Goal: Transaction & Acquisition: Purchase product/service

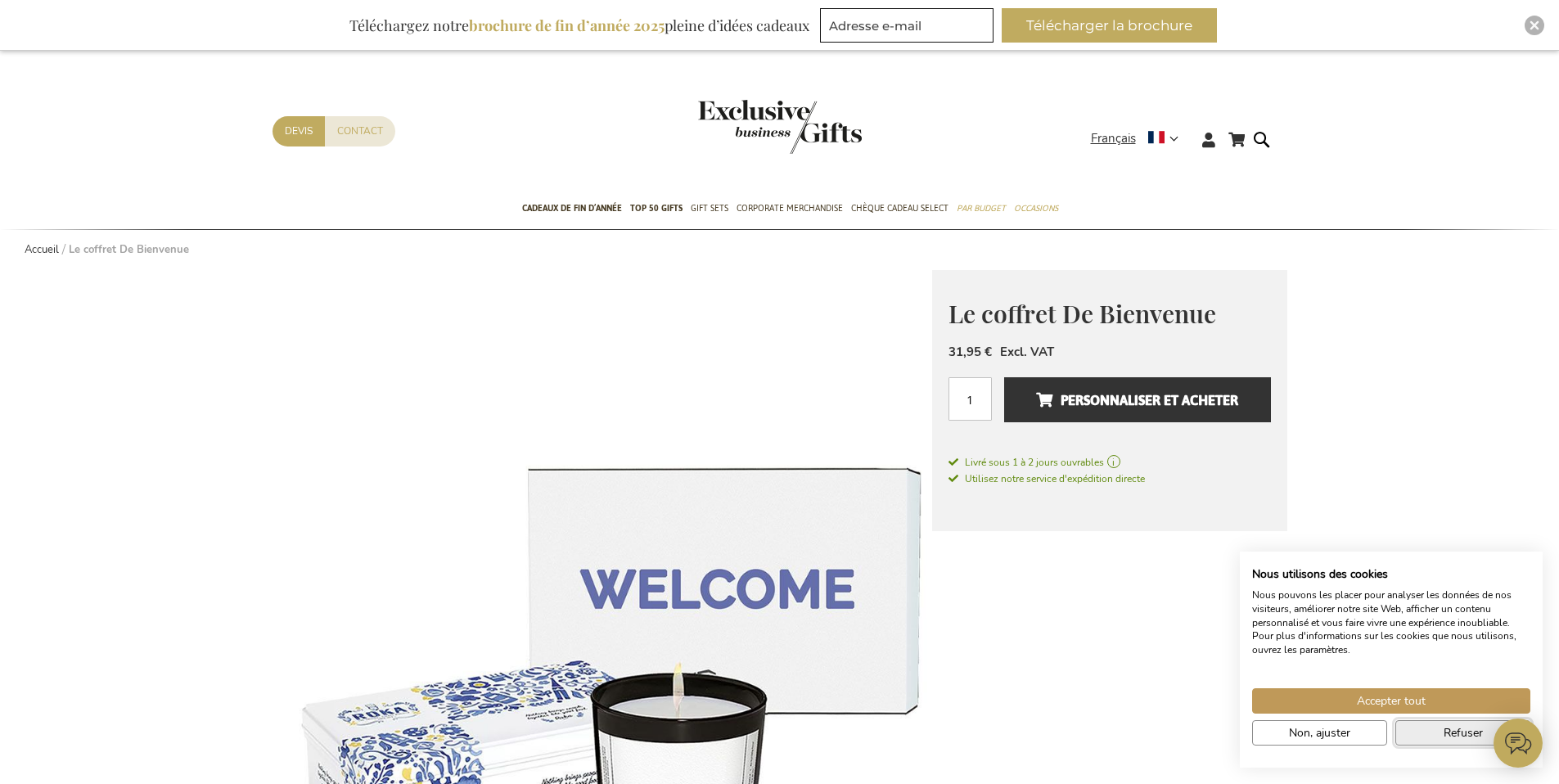
click at [1443, 726] on span "Refuser" at bounding box center [1463, 733] width 40 height 17
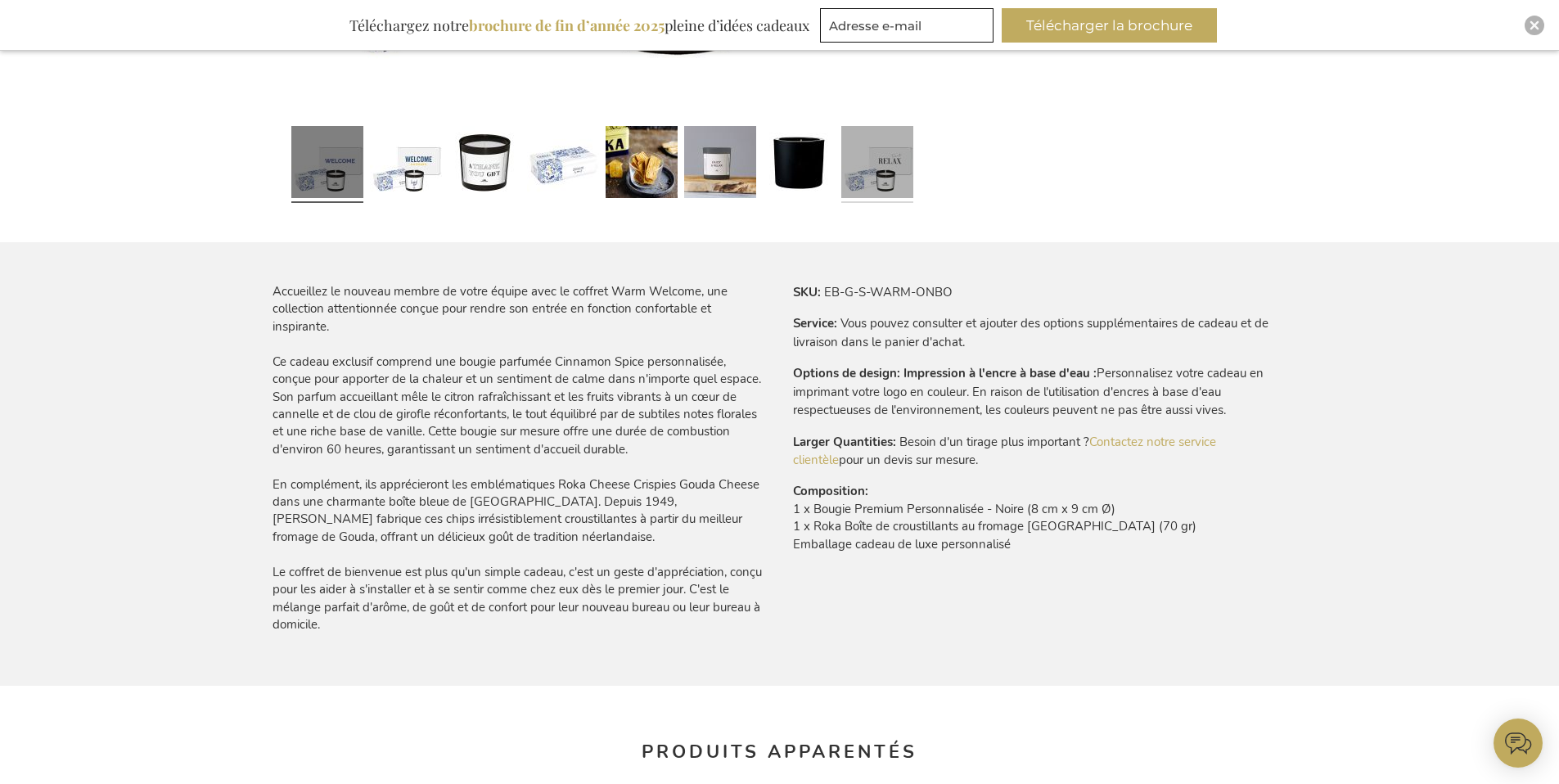
scroll to position [422, 0]
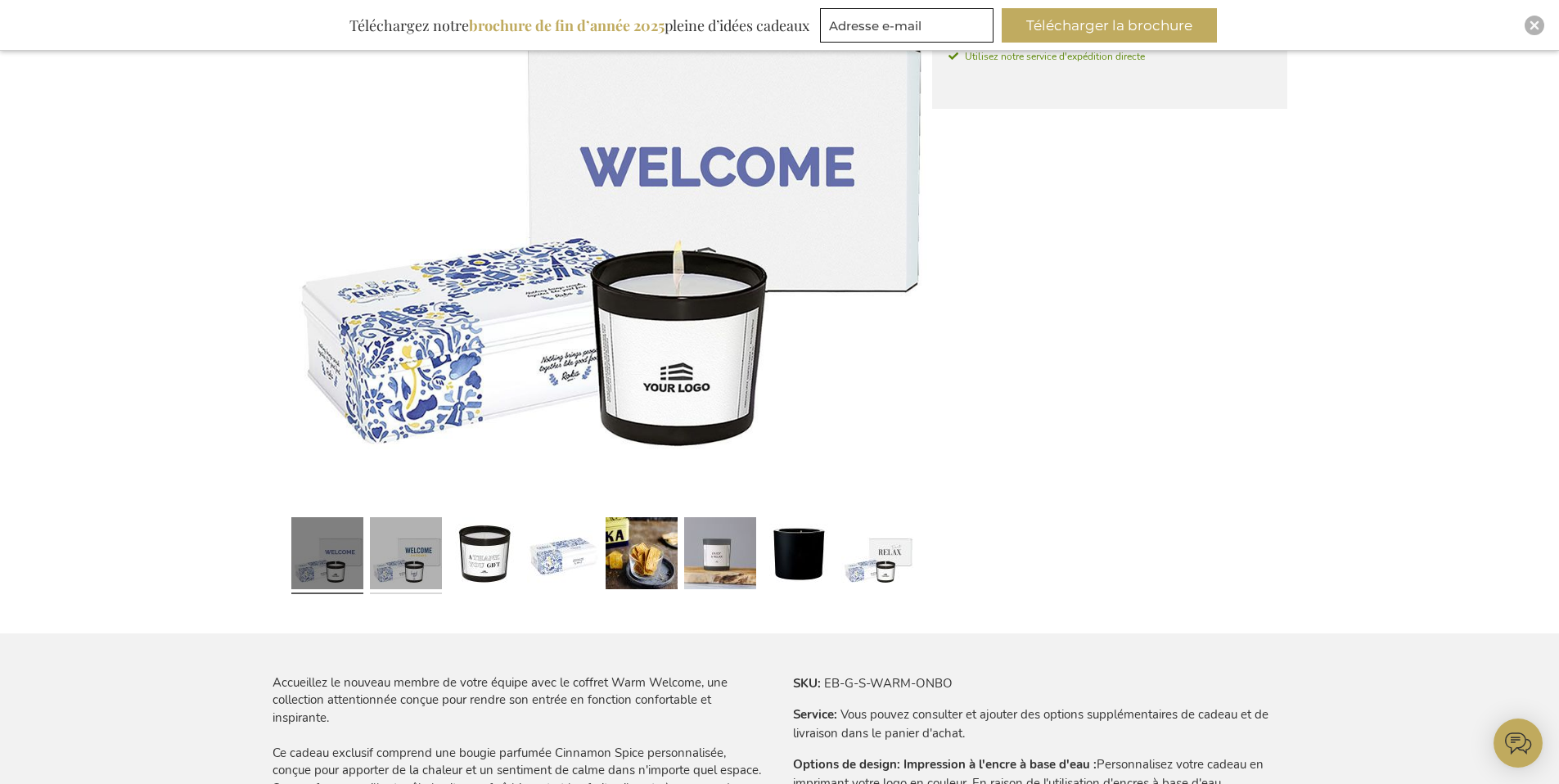
click at [418, 553] on link at bounding box center [406, 556] width 72 height 90
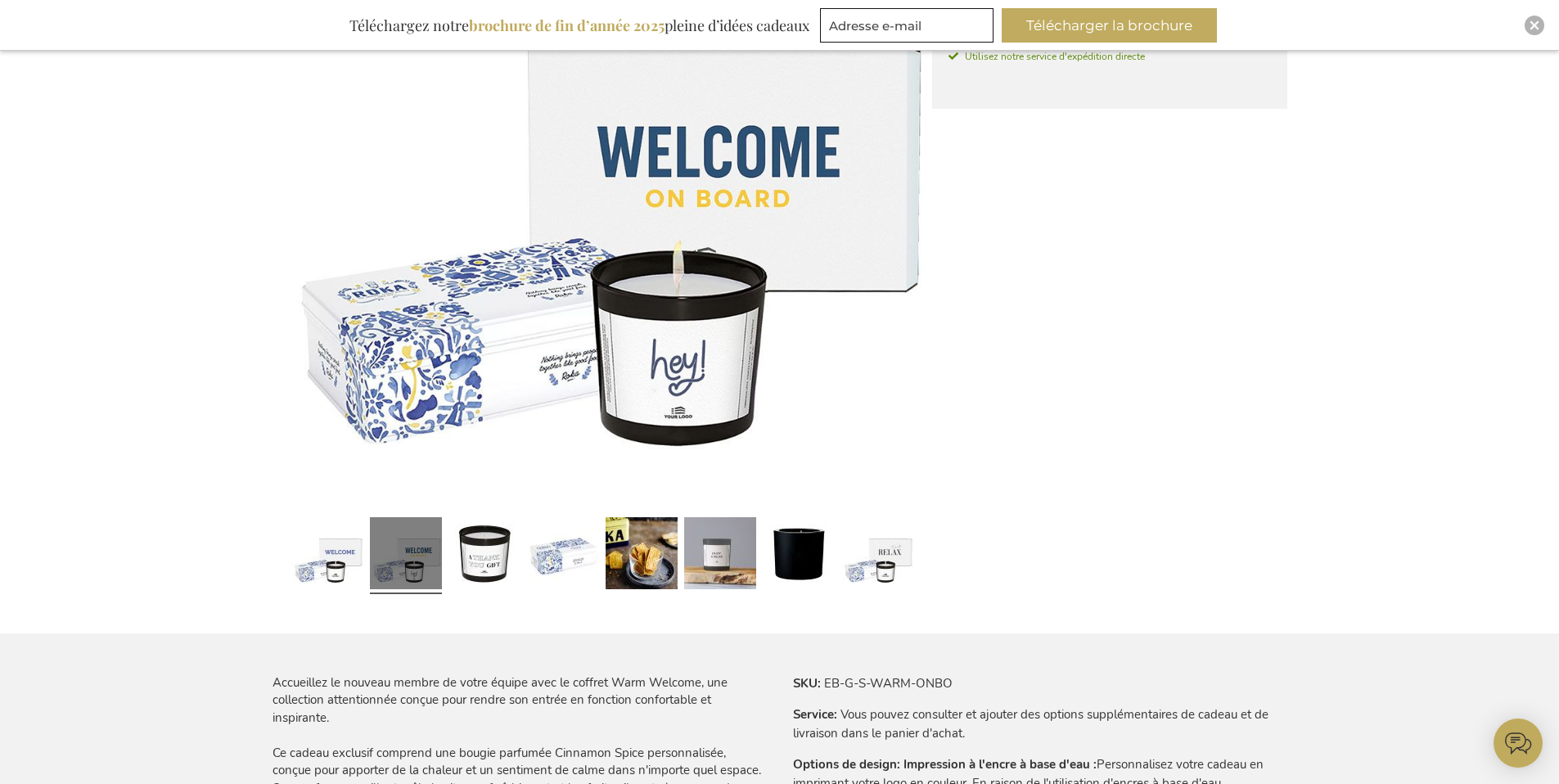
click at [524, 554] on div at bounding box center [562, 556] width 78 height 90
click at [493, 559] on link at bounding box center [484, 556] width 72 height 90
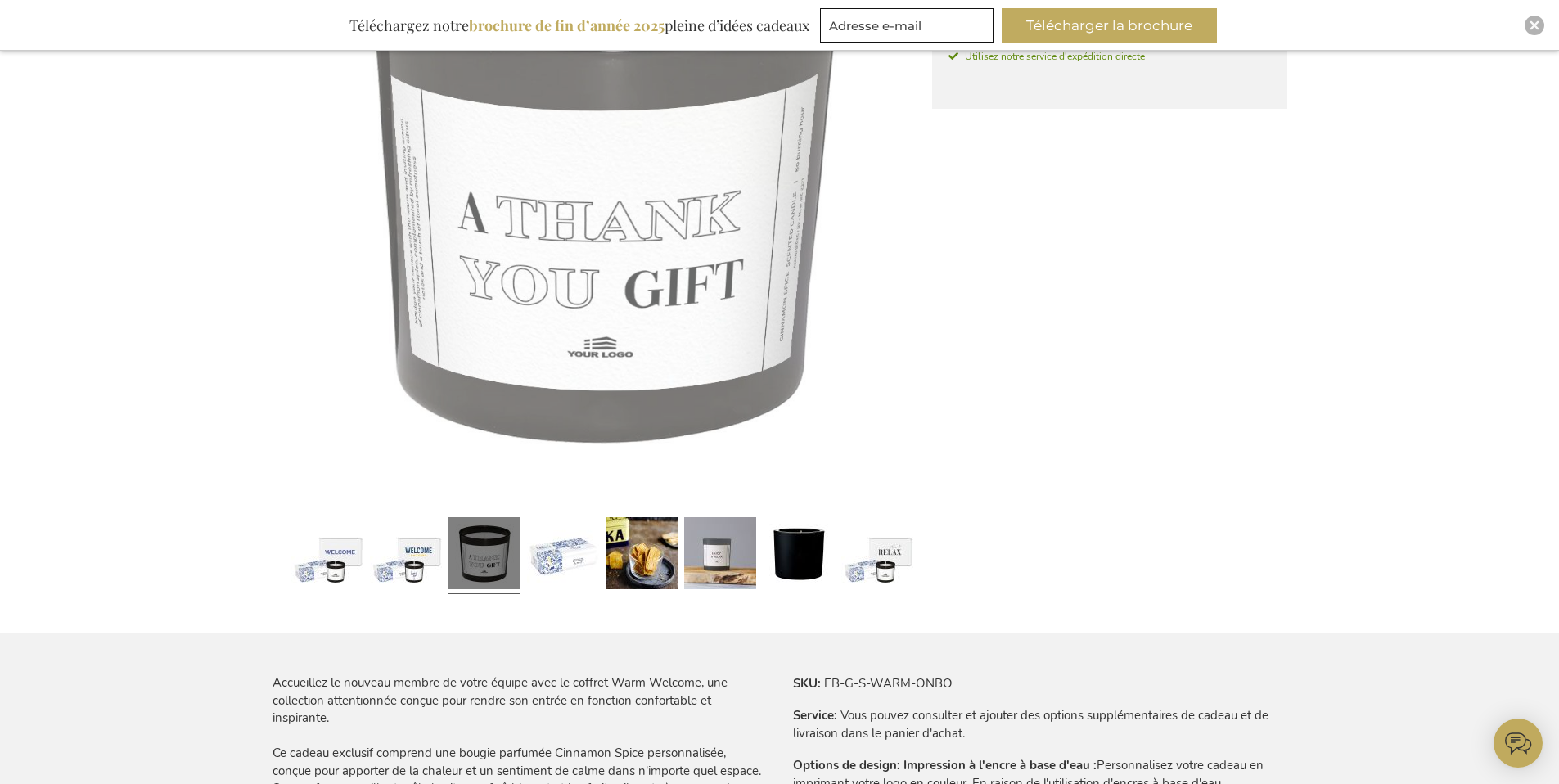
scroll to position [423, 0]
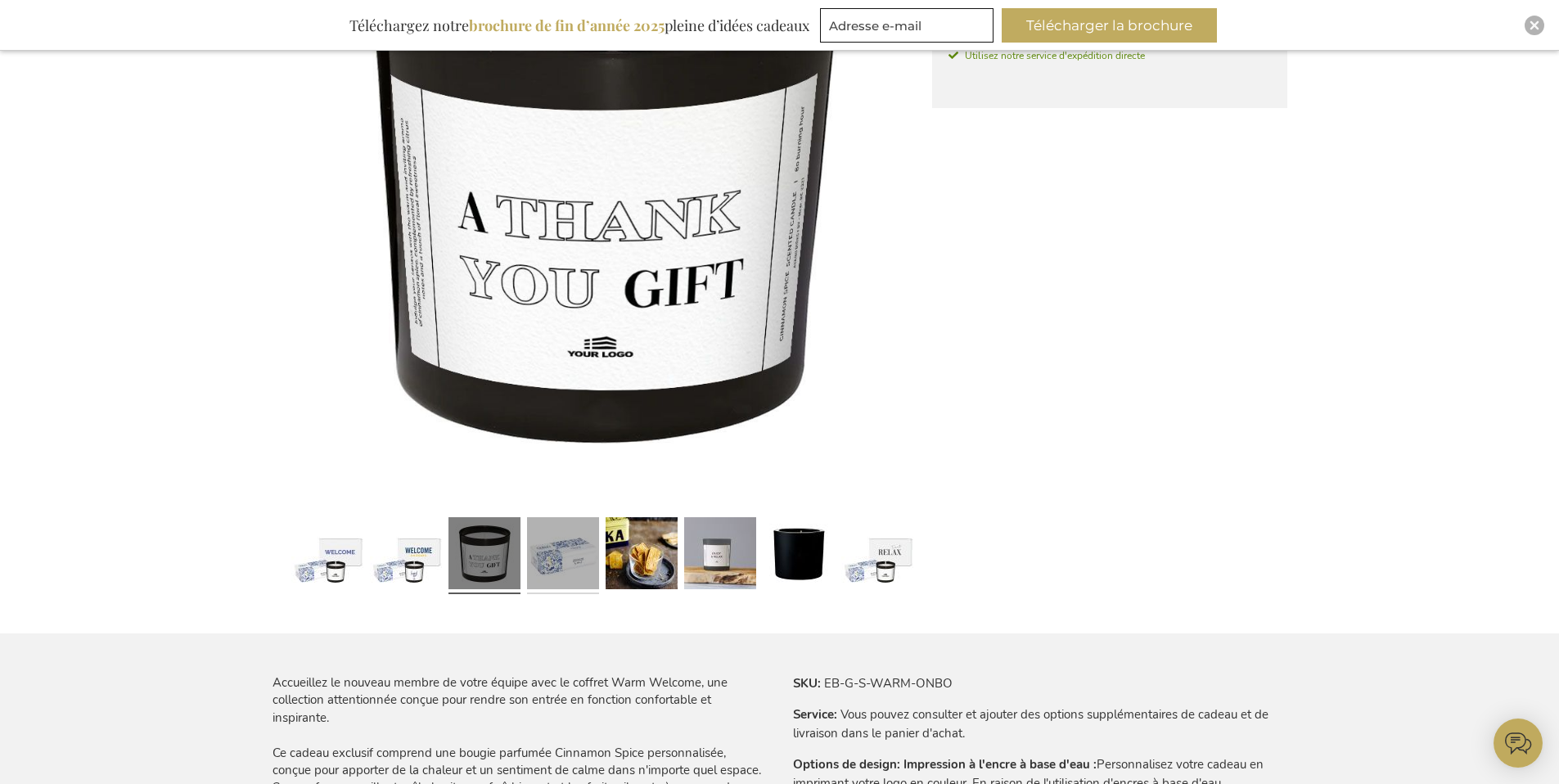
click at [544, 560] on link at bounding box center [562, 556] width 72 height 90
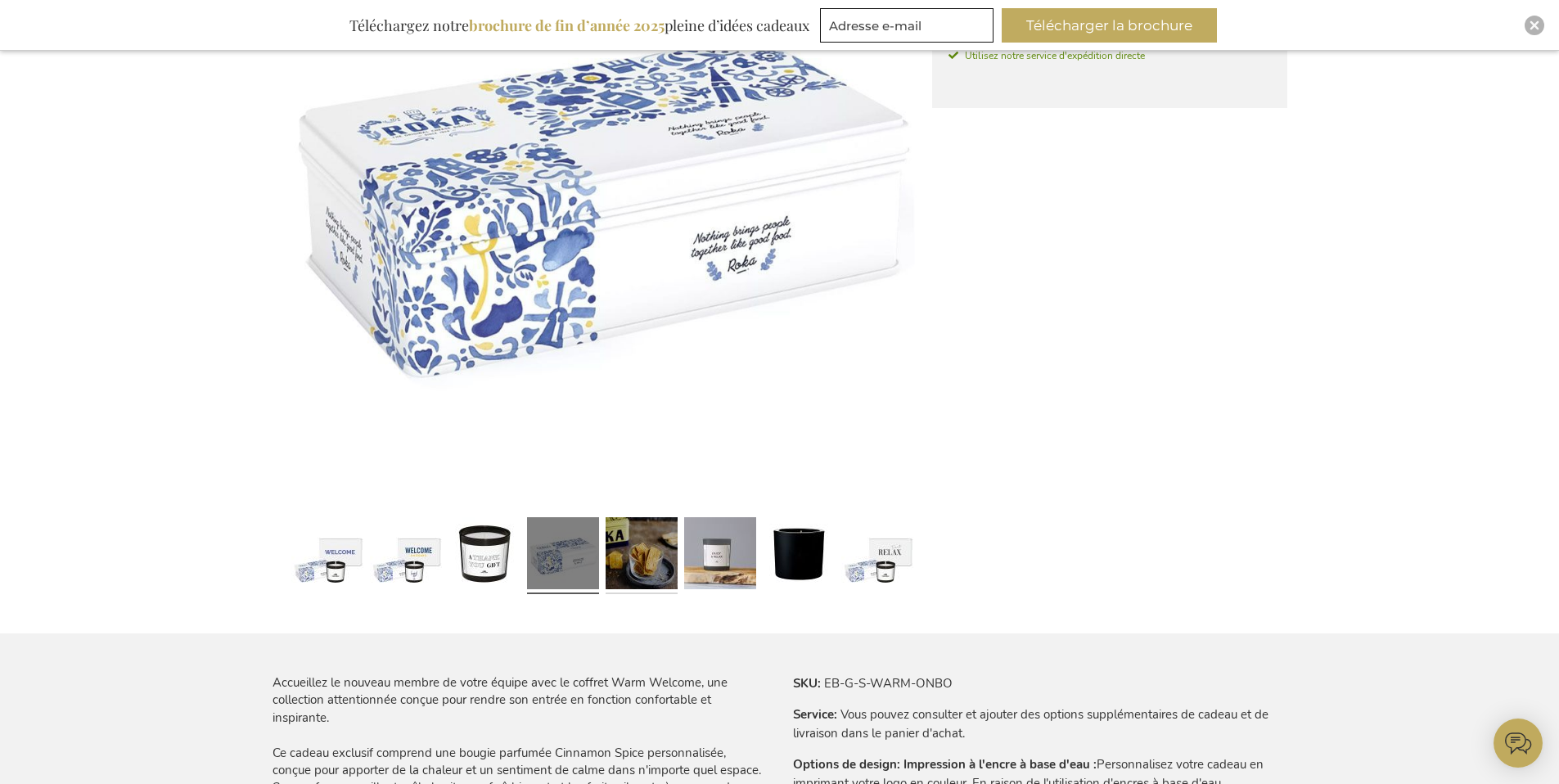
click at [657, 554] on link at bounding box center [641, 556] width 72 height 90
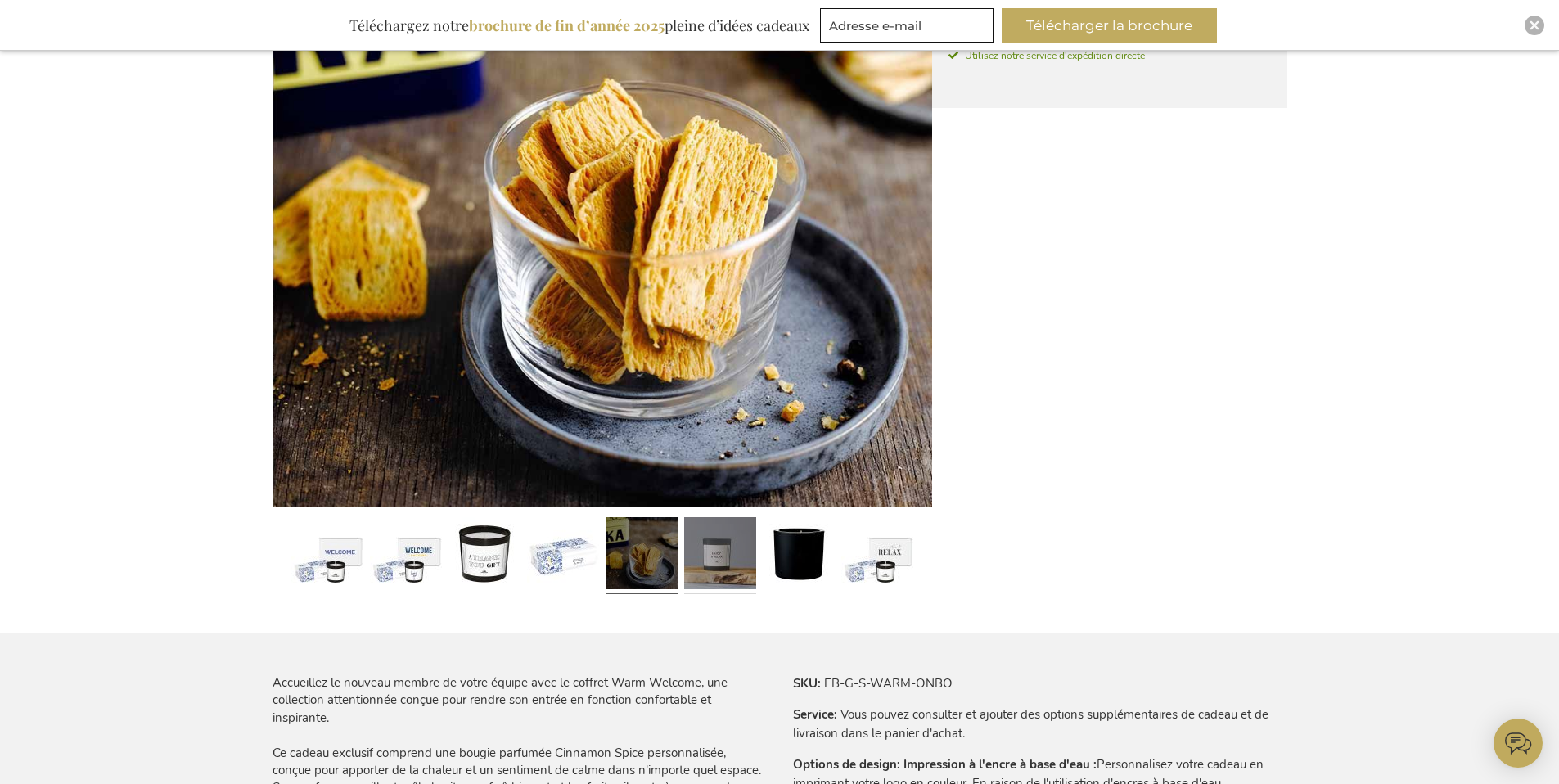
click at [730, 578] on link at bounding box center [719, 556] width 72 height 90
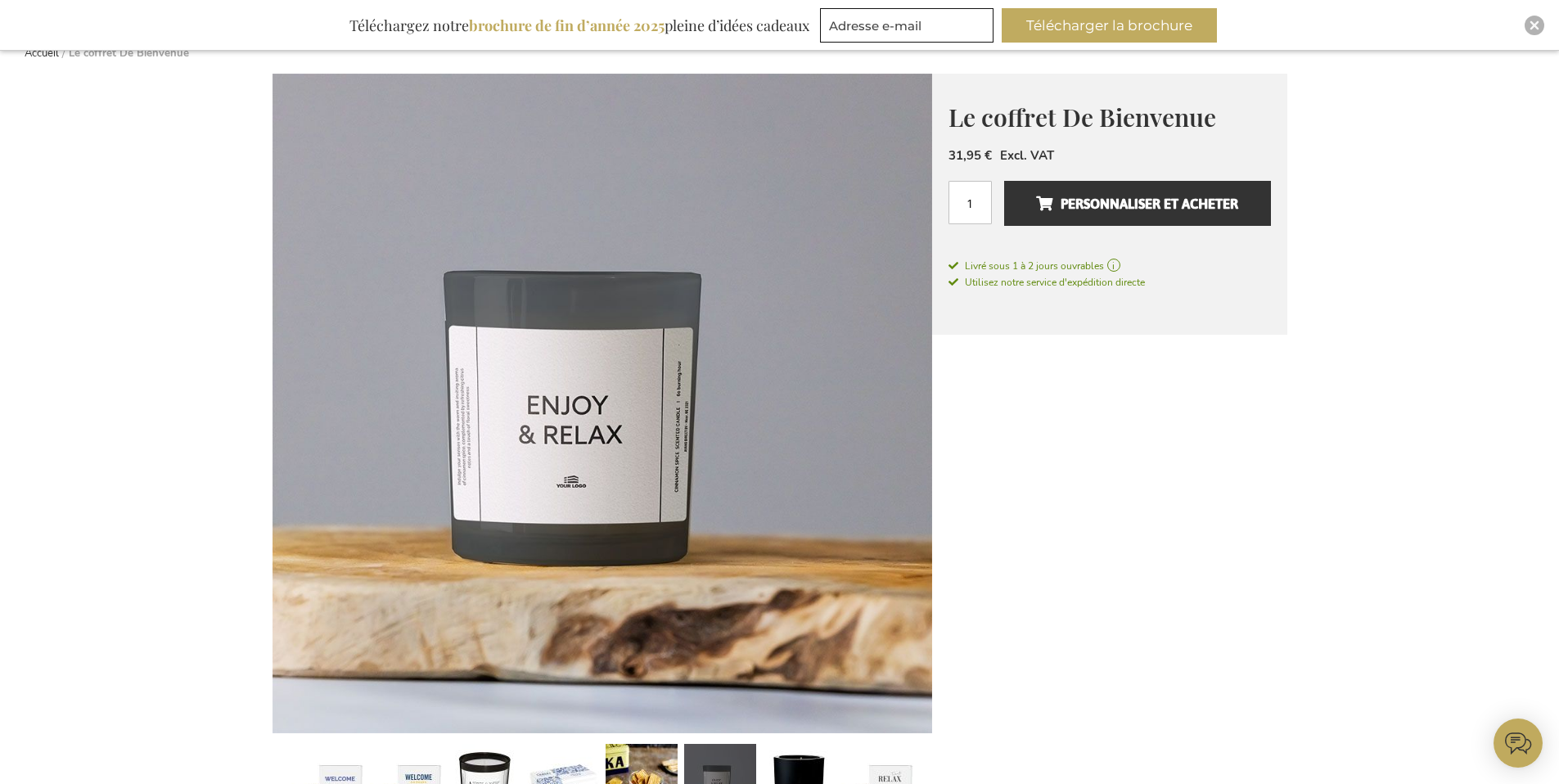
scroll to position [442, 0]
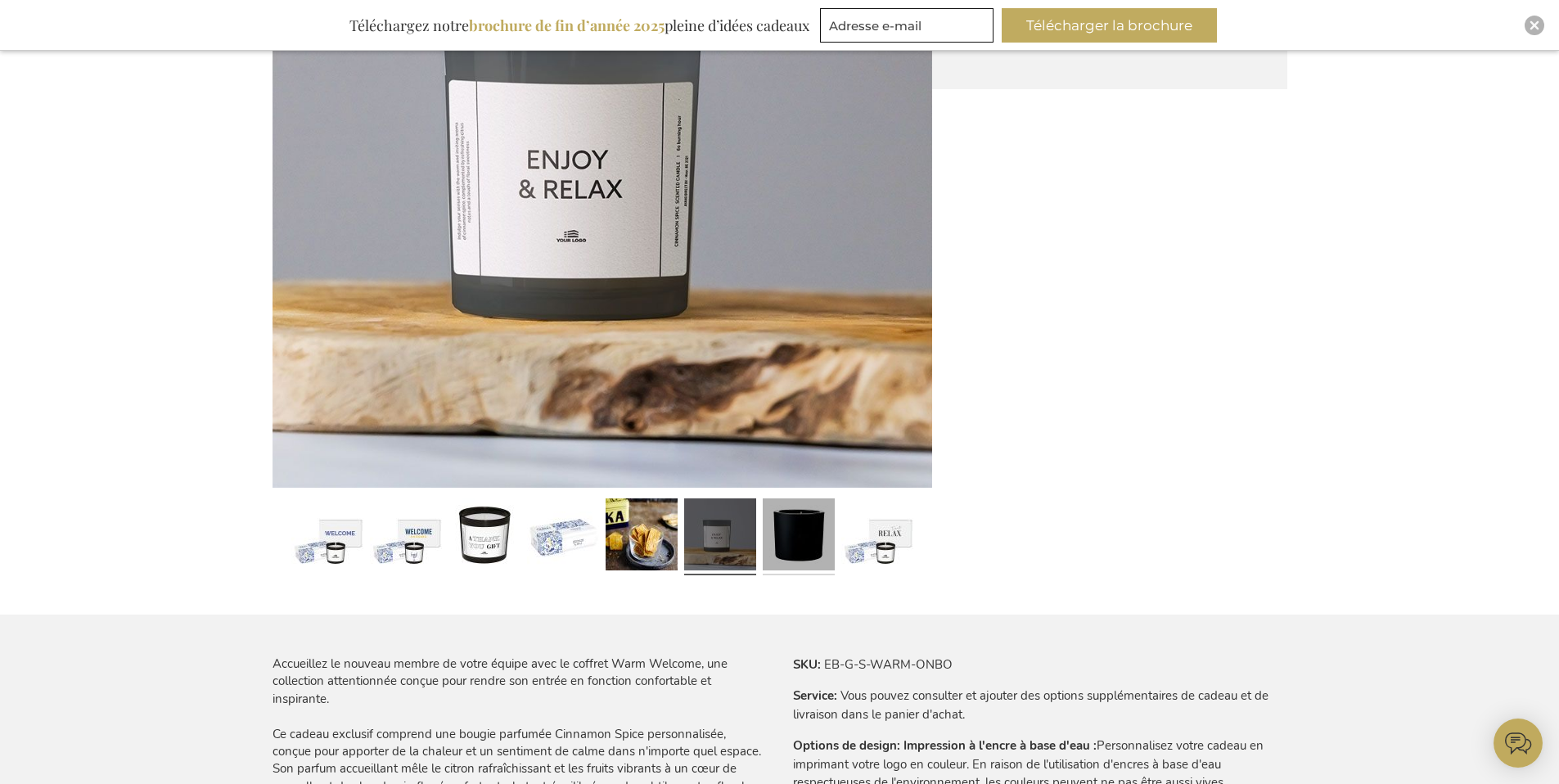
click at [795, 557] on link at bounding box center [798, 536] width 72 height 90
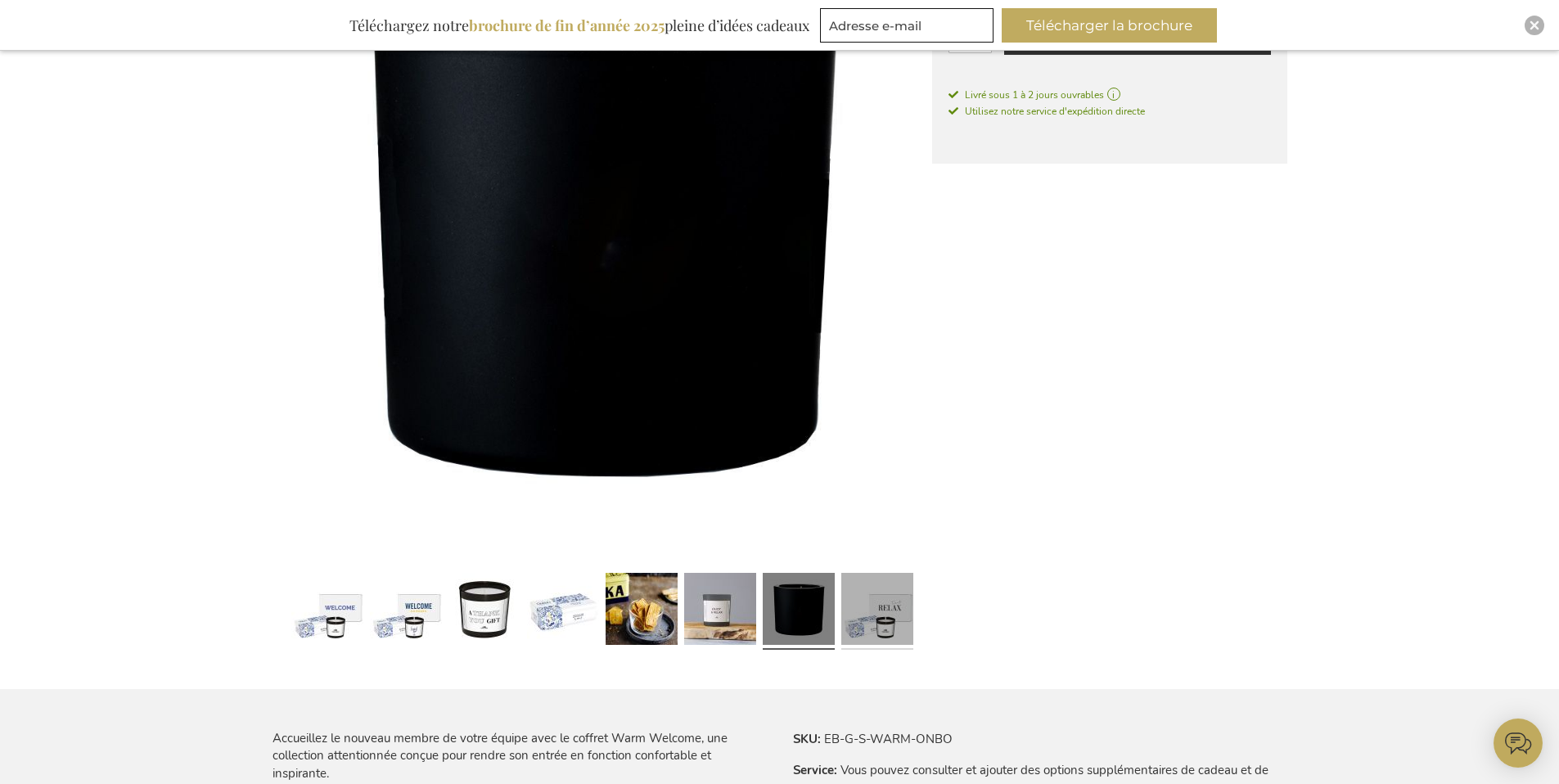
scroll to position [0, 0]
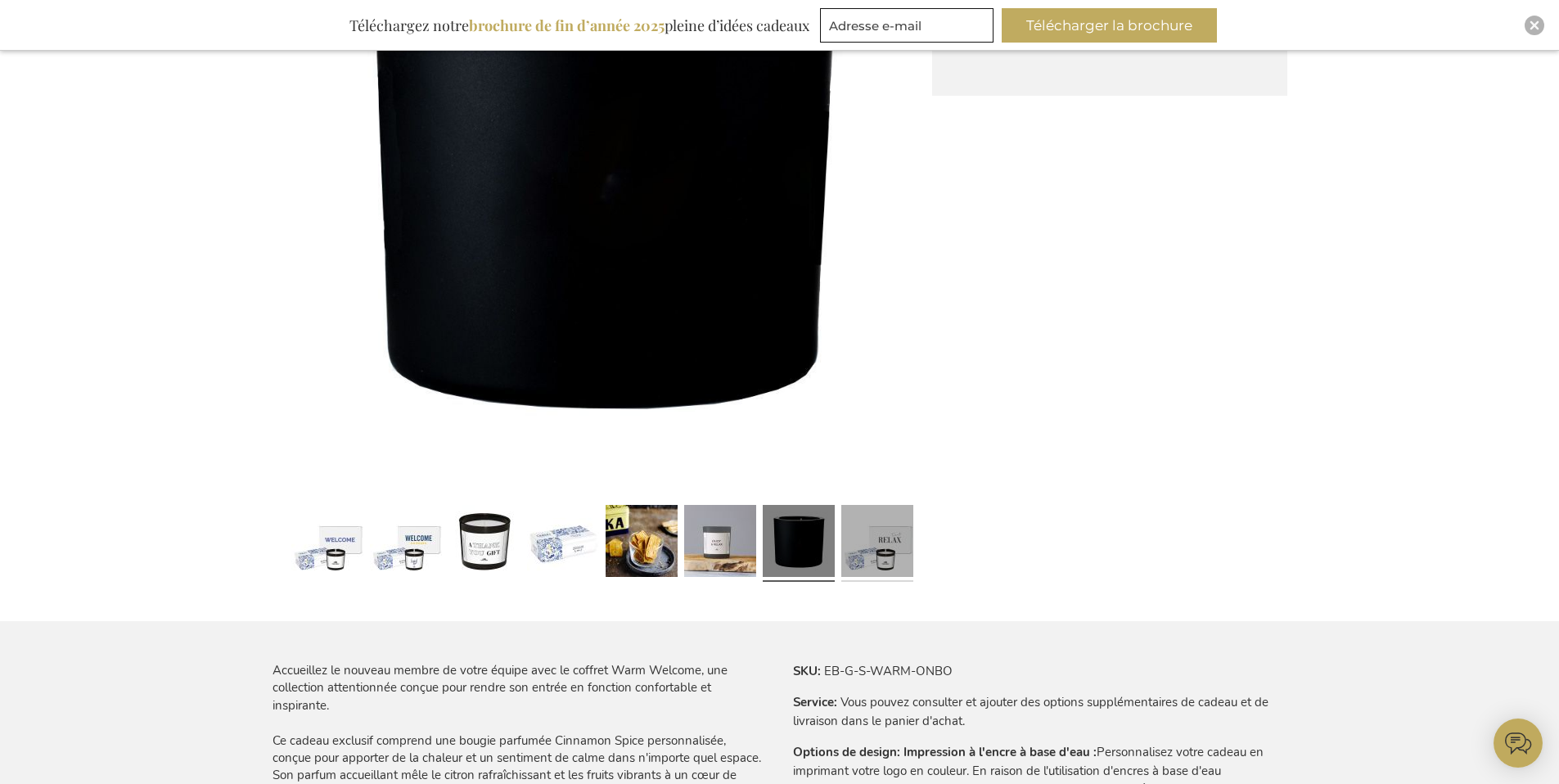
click at [883, 565] on link at bounding box center [877, 543] width 72 height 90
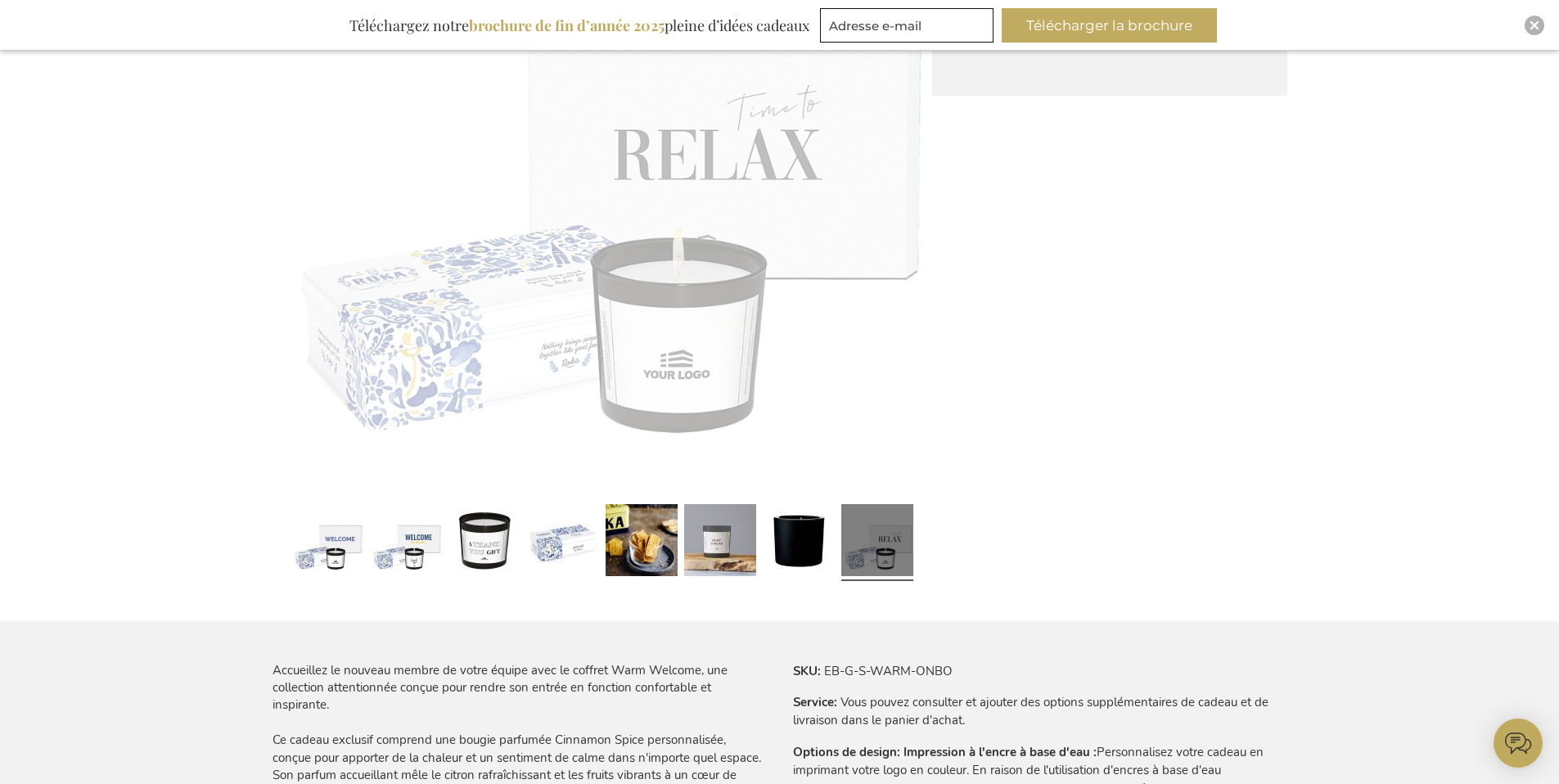
scroll to position [434, 0]
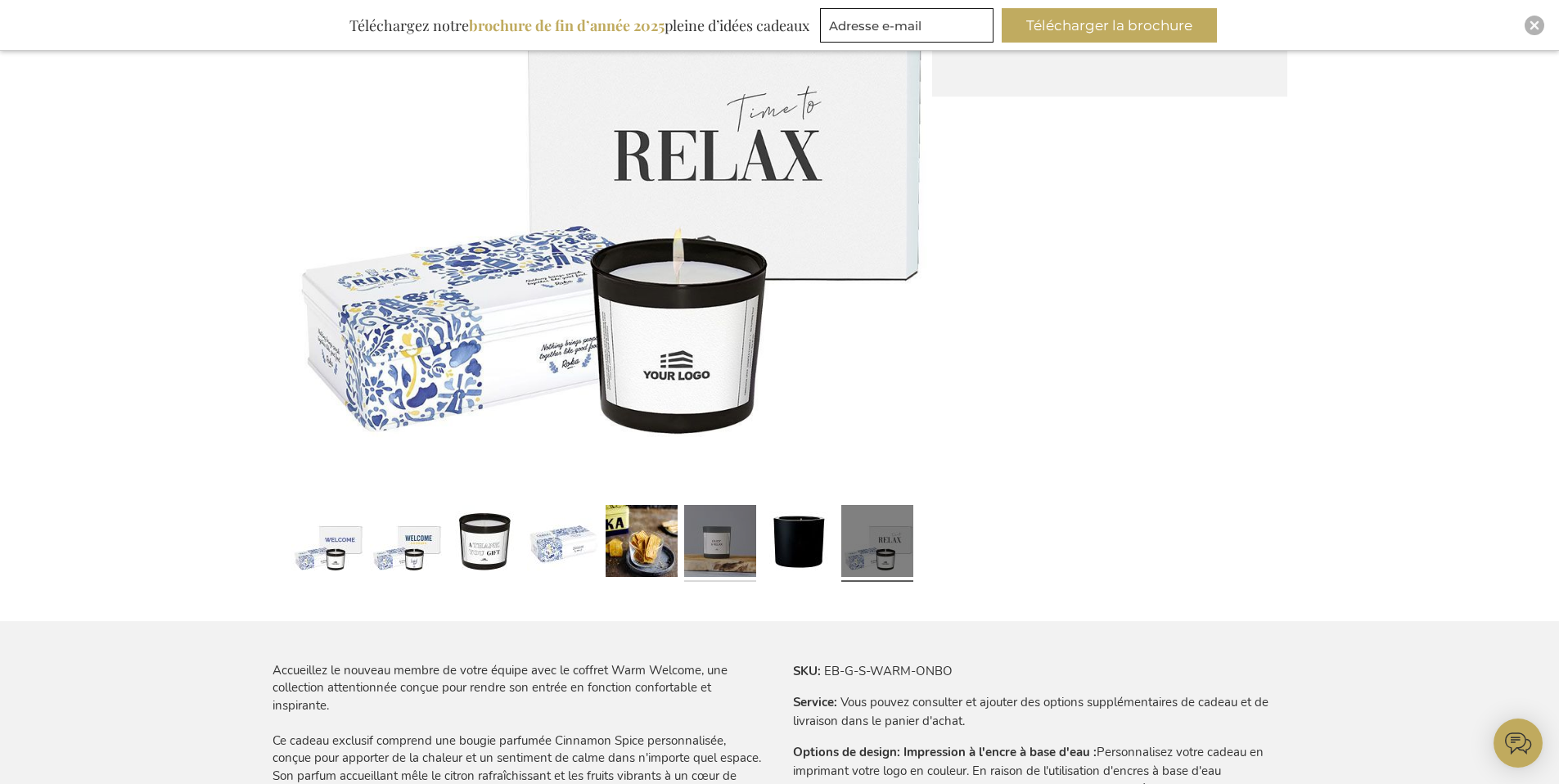
drag, startPoint x: 788, startPoint y: 565, endPoint x: 740, endPoint y: 558, distance: 48.5
click at [712, 564] on div at bounding box center [602, 543] width 659 height 90
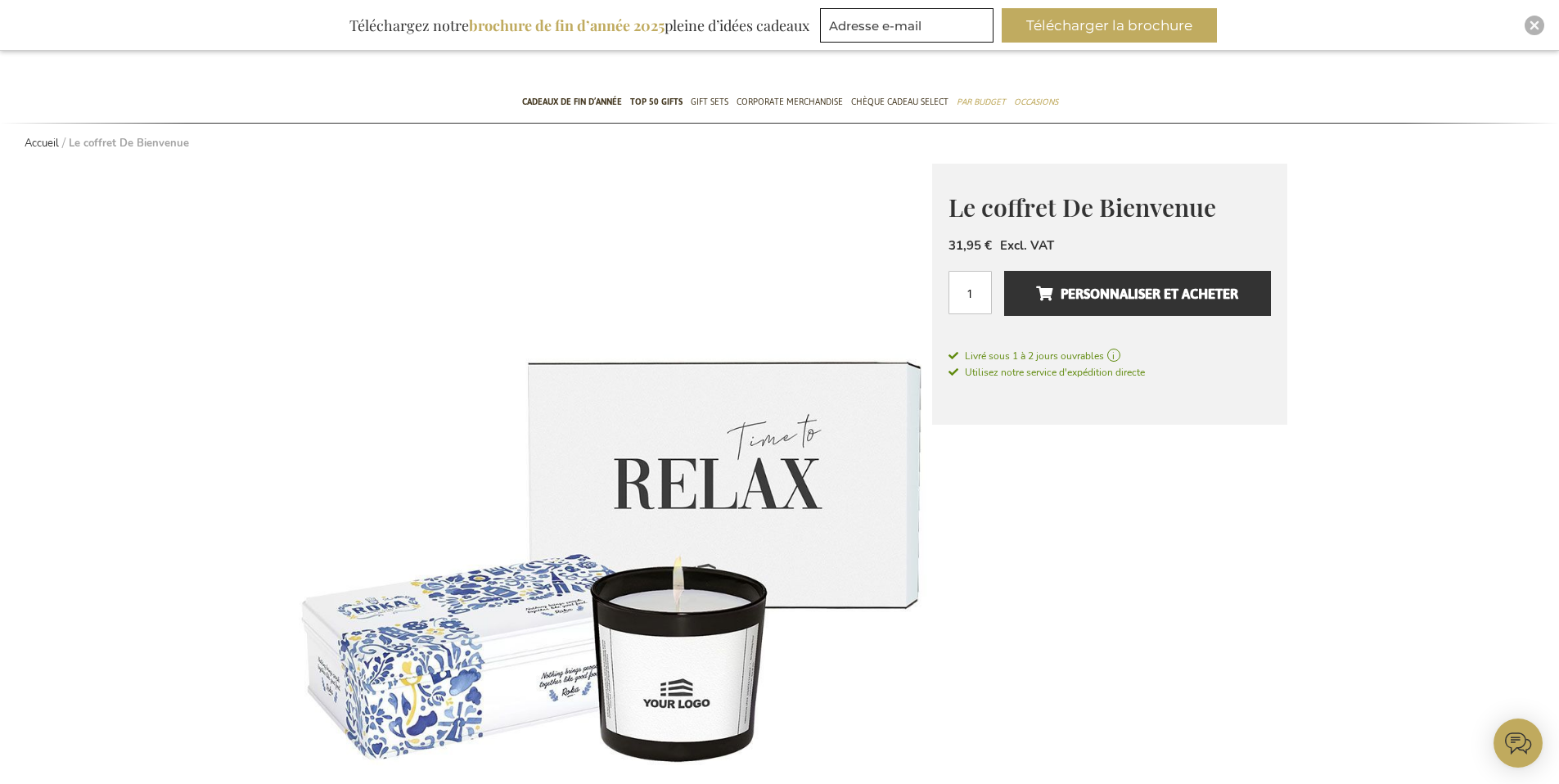
scroll to position [0, 0]
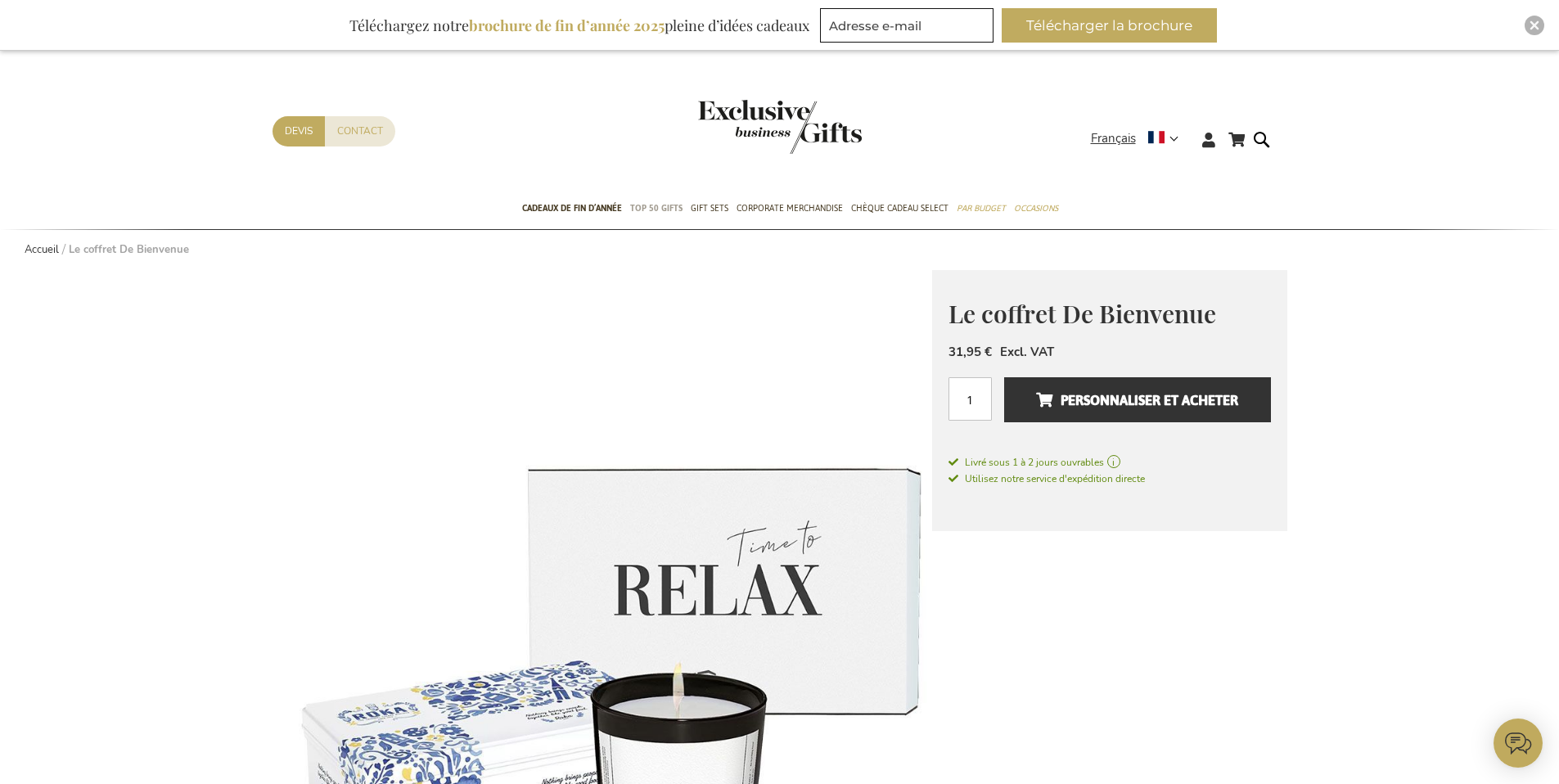
click at [670, 207] on span "TOP 50 Gifts" at bounding box center [656, 208] width 52 height 17
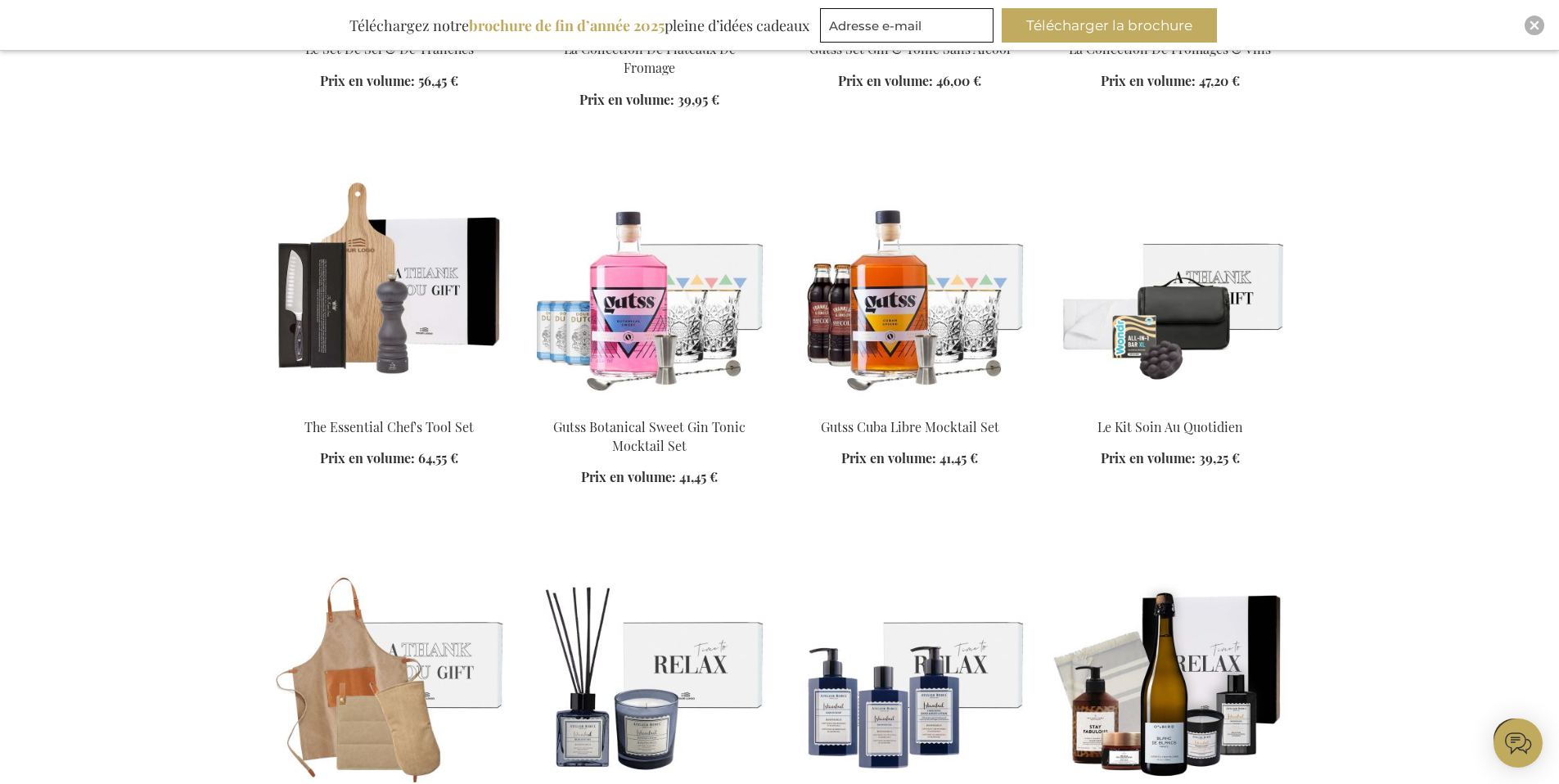
scroll to position [1695, 0]
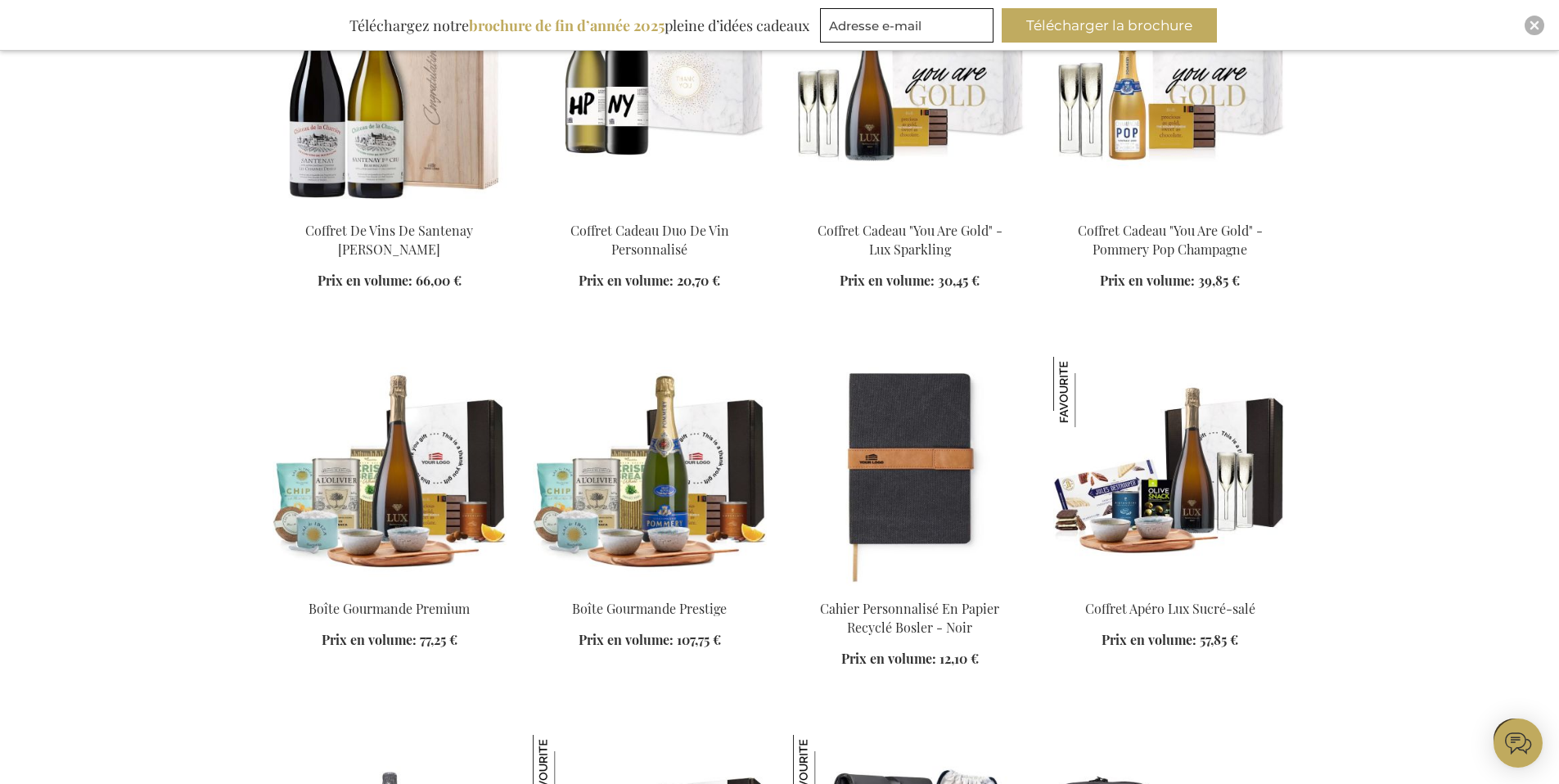
scroll to position [4135, 0]
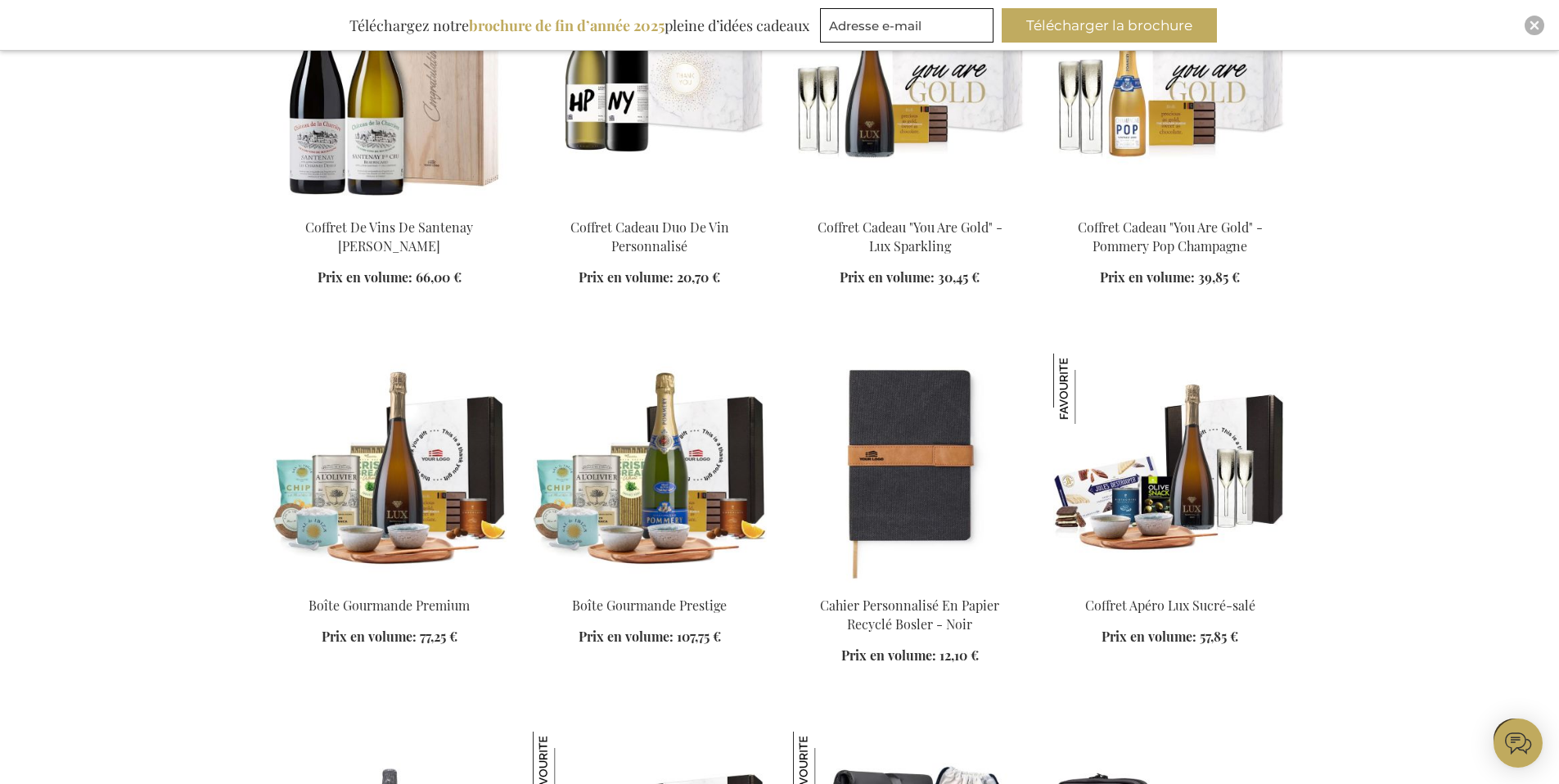
click at [700, 466] on img at bounding box center [650, 468] width 234 height 229
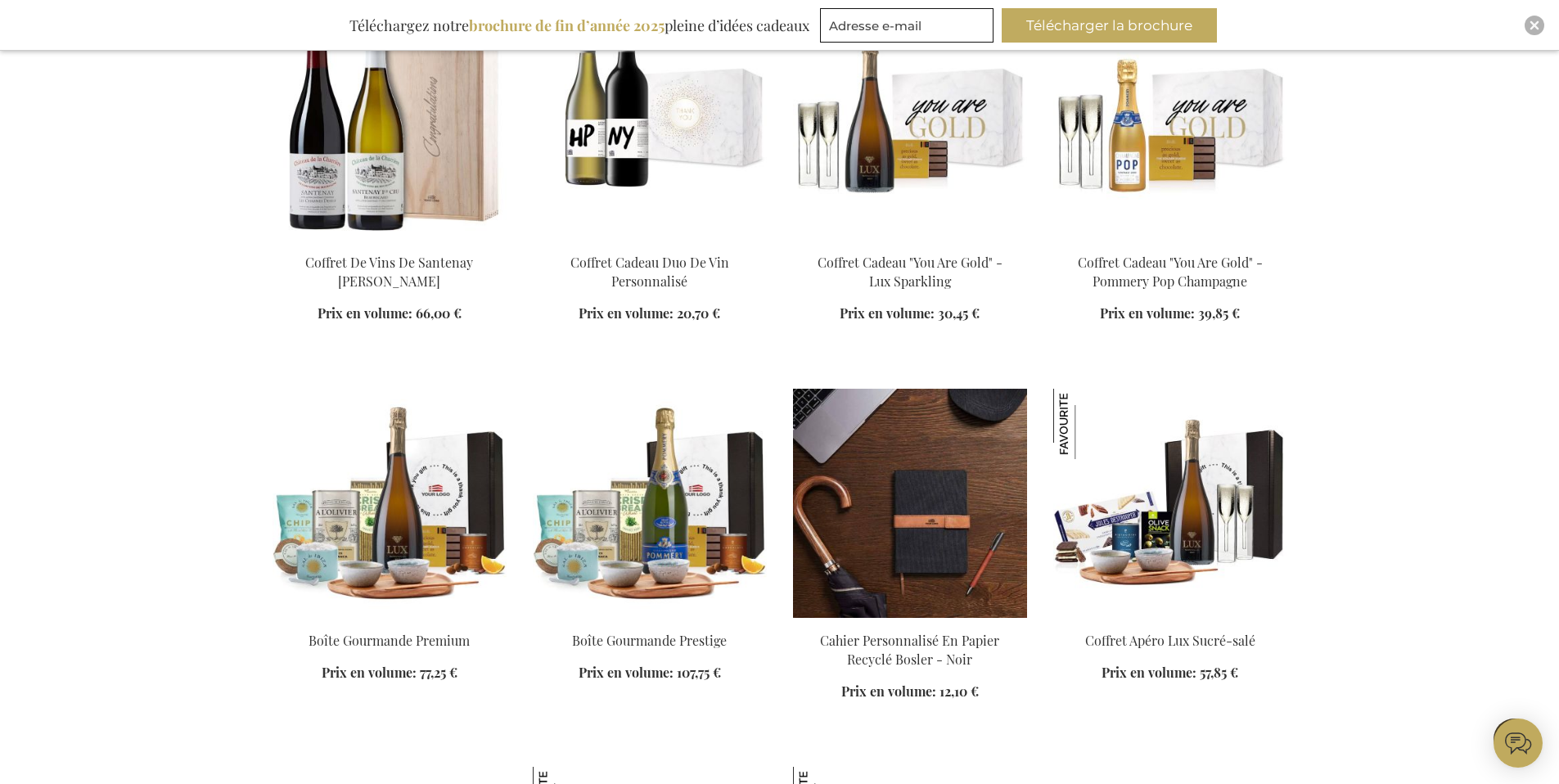
scroll to position [905, 0]
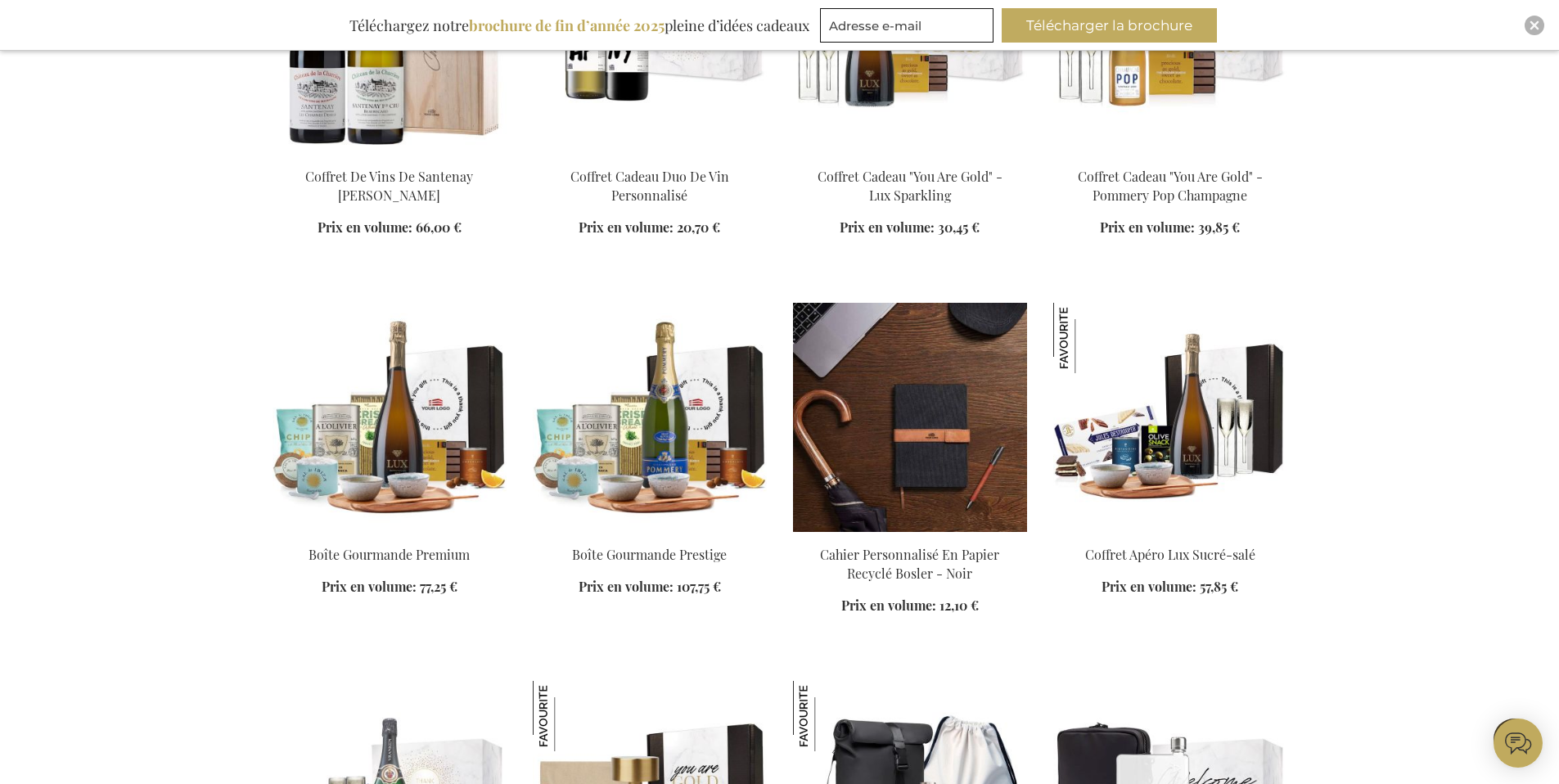
click at [894, 456] on img at bounding box center [910, 417] width 234 height 229
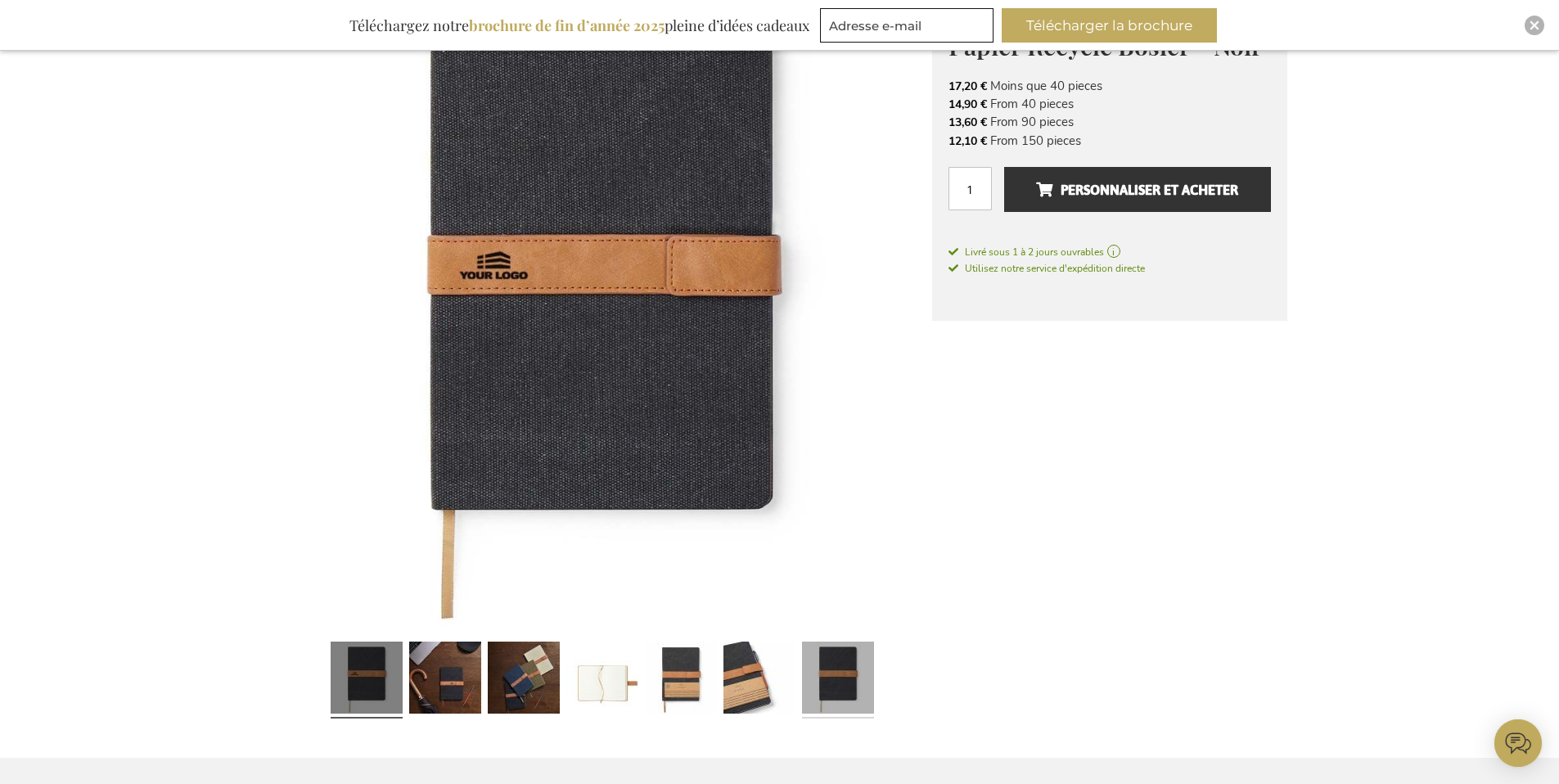
scroll to position [378, 0]
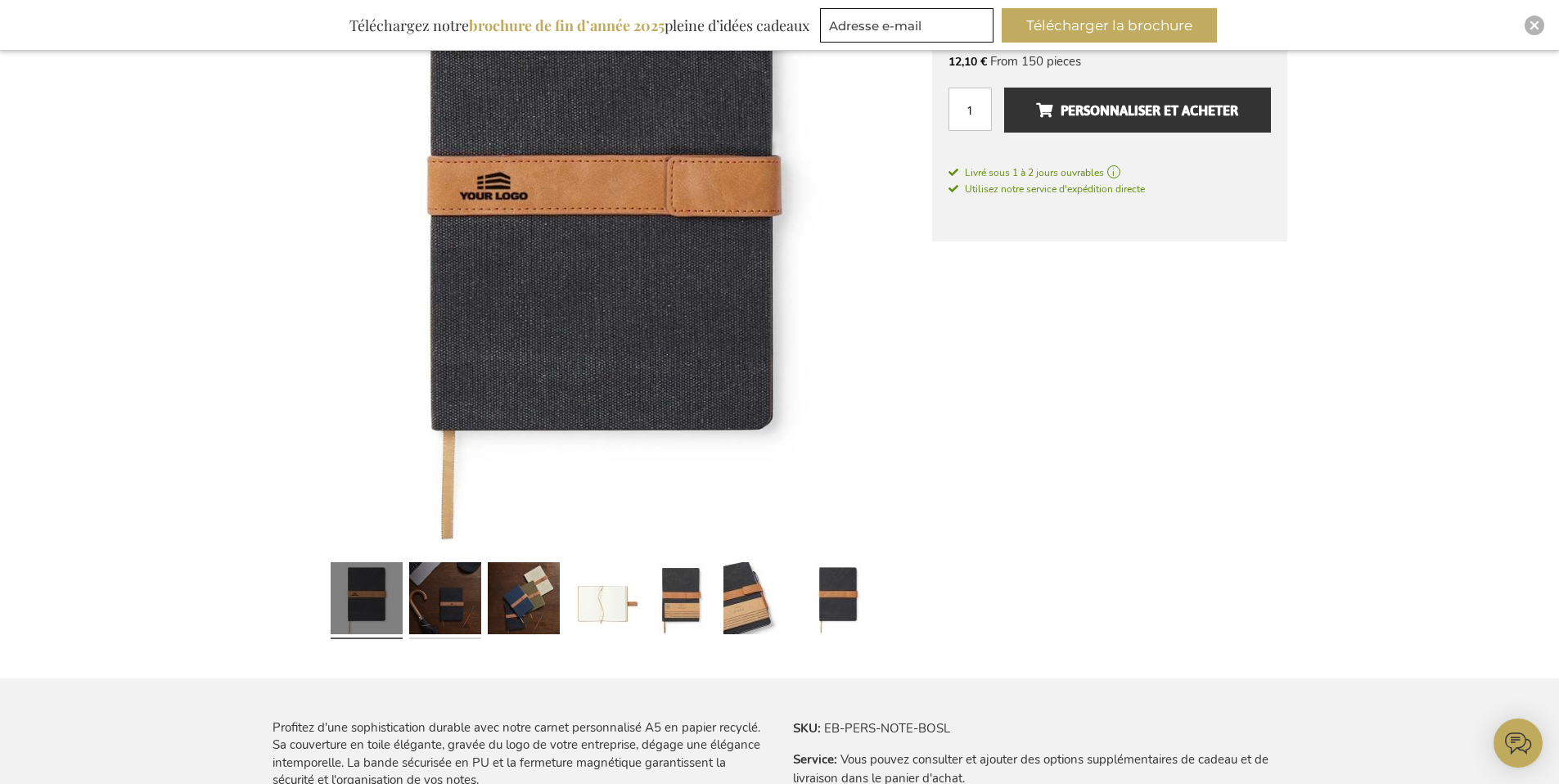
click at [466, 601] on link at bounding box center [444, 600] width 72 height 90
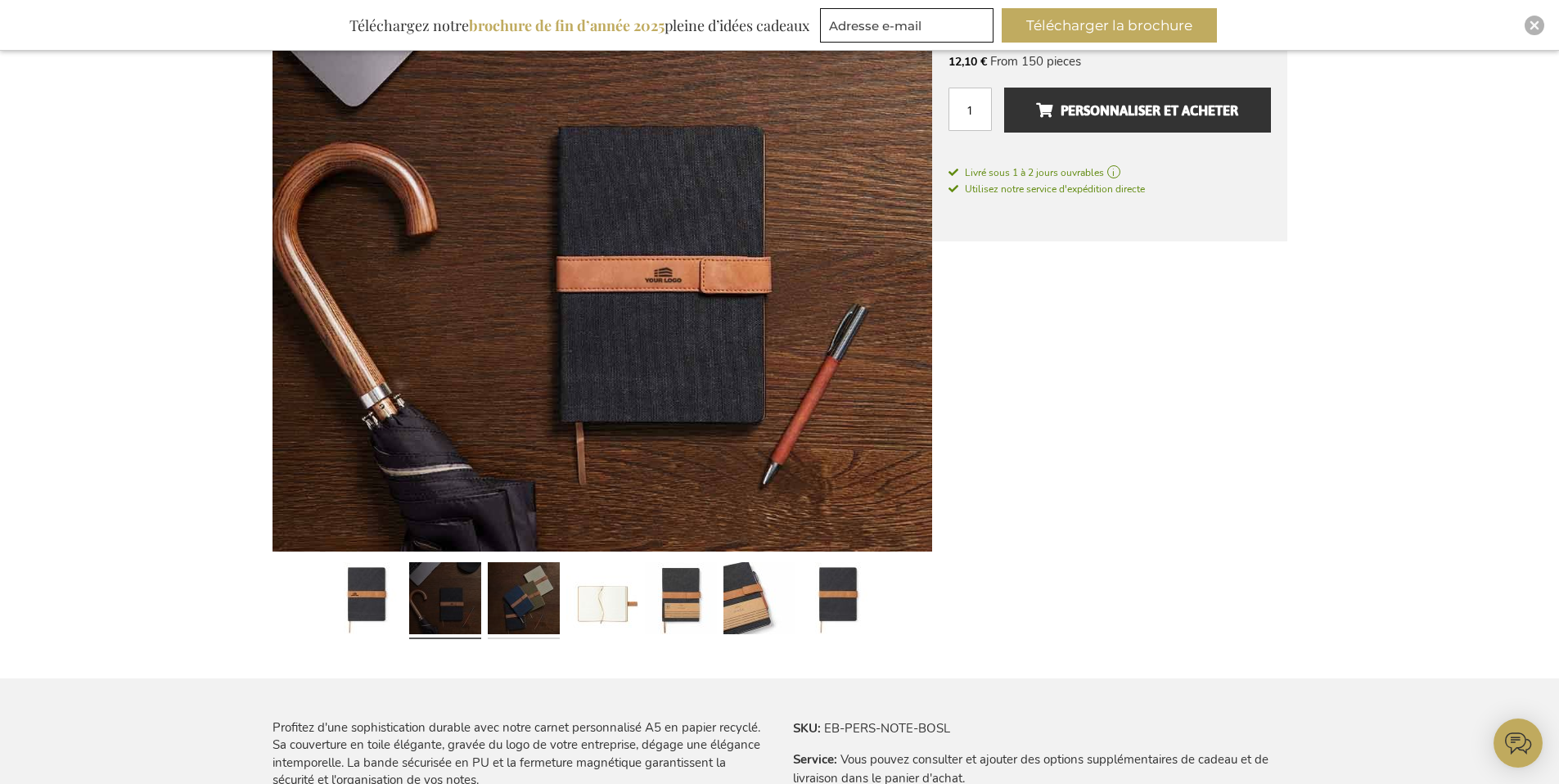
click at [541, 601] on link at bounding box center [523, 600] width 72 height 90
